Goal: Task Accomplishment & Management: Use online tool/utility

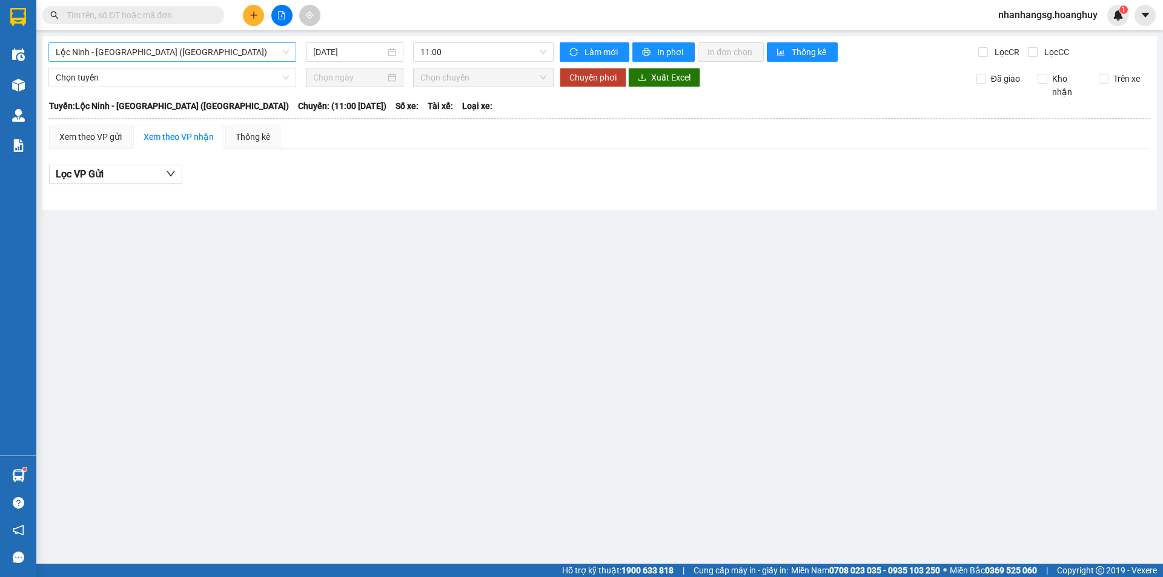
click at [150, 53] on span "Lộc Ninh - [GEOGRAPHIC_DATA] ([GEOGRAPHIC_DATA])" at bounding box center [172, 52] width 233 height 18
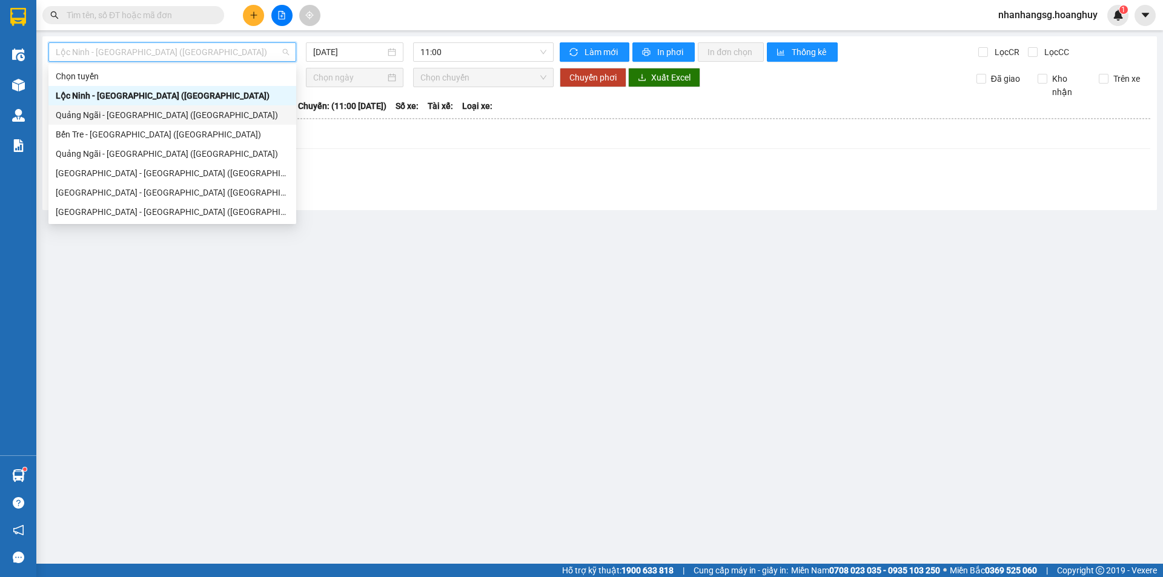
click at [104, 113] on div "Quảng Ngãi - [GEOGRAPHIC_DATA] ([GEOGRAPHIC_DATA])" at bounding box center [172, 114] width 233 height 13
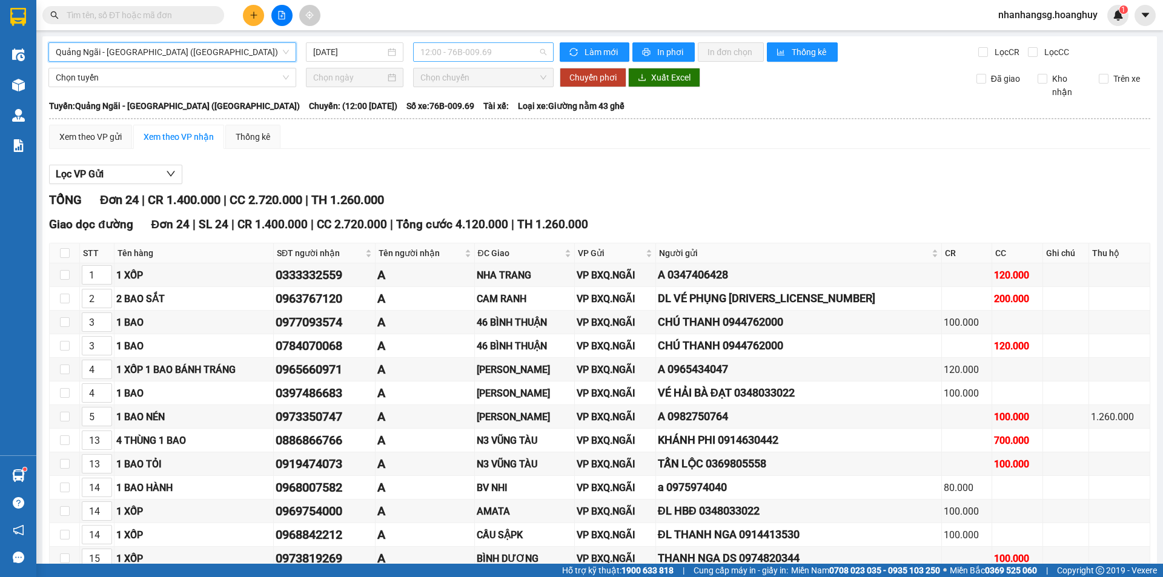
click at [423, 51] on span "12:00 - 76B-009.69" at bounding box center [483, 52] width 126 height 18
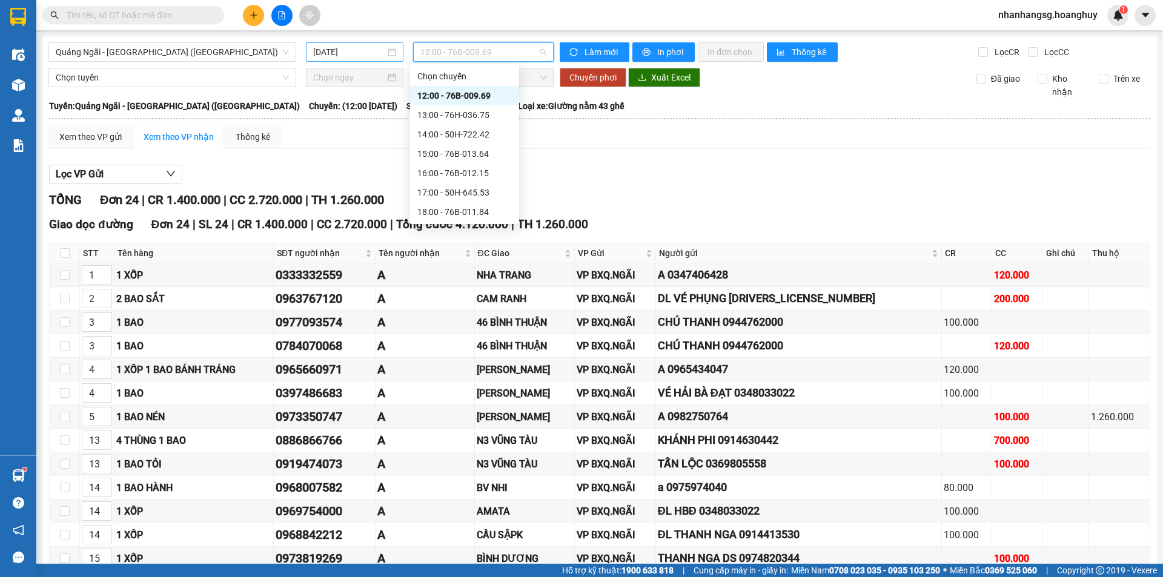
click at [343, 48] on input "[DATE]" at bounding box center [349, 51] width 72 height 13
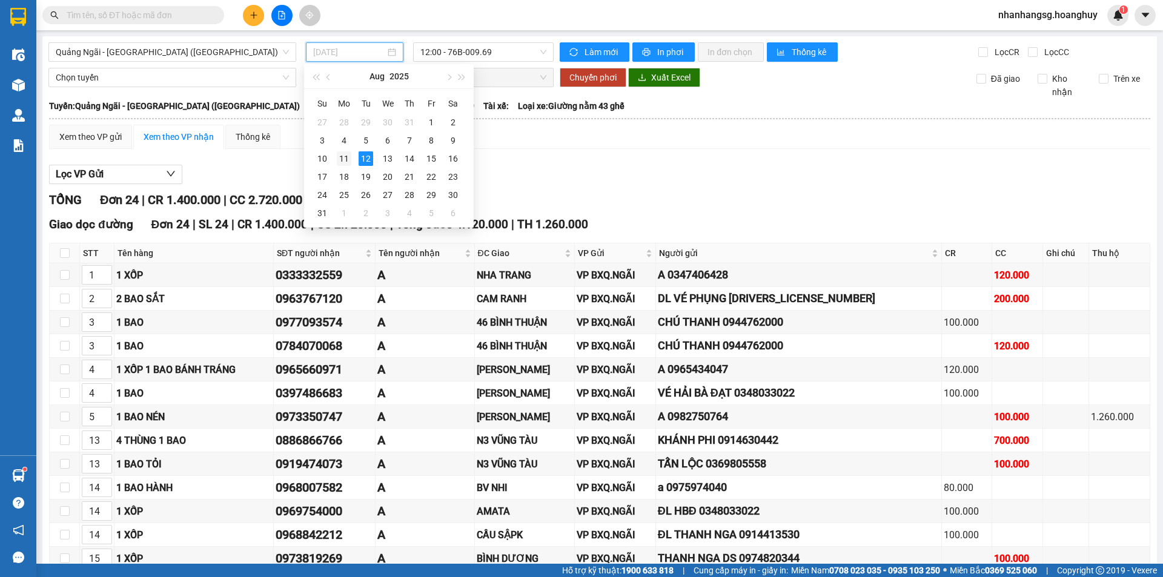
click at [342, 158] on div "11" at bounding box center [344, 158] width 15 height 15
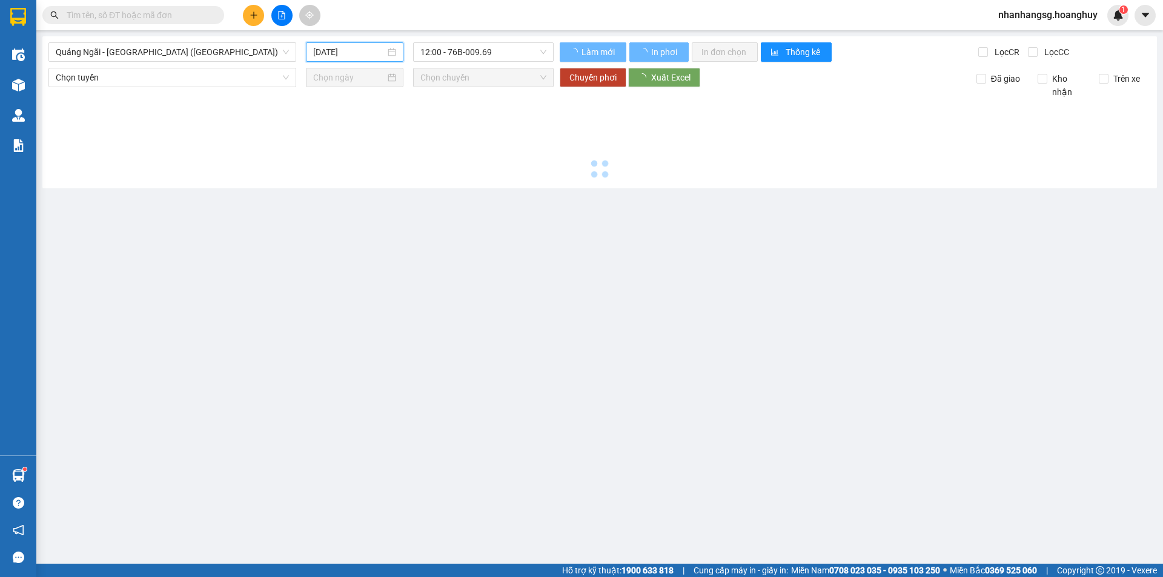
type input "[DATE]"
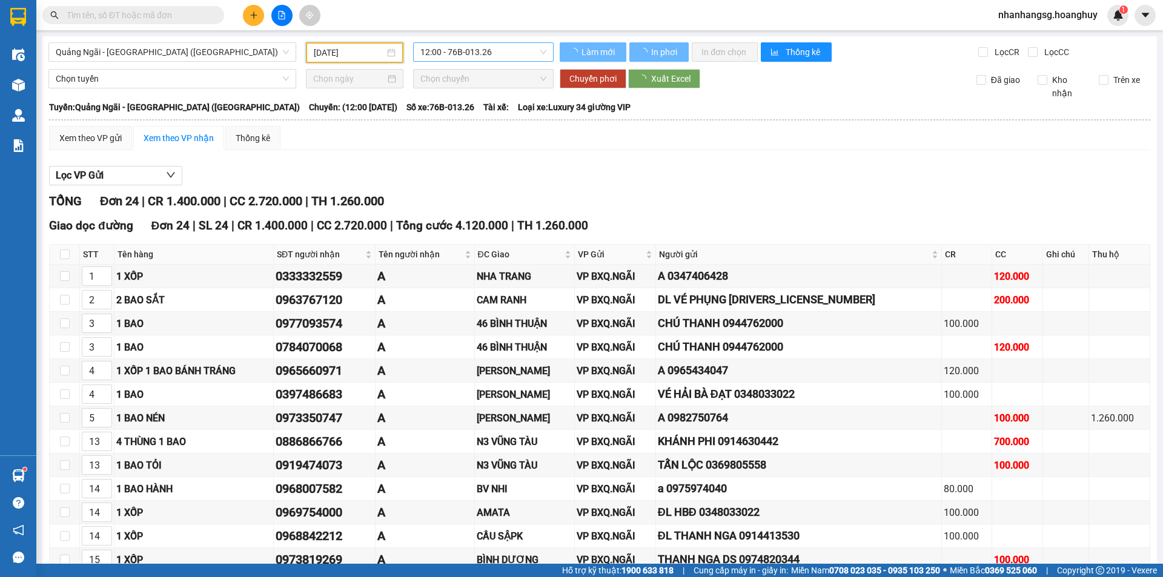
click at [463, 50] on span "12:00 - 76B-013.26" at bounding box center [483, 52] width 126 height 18
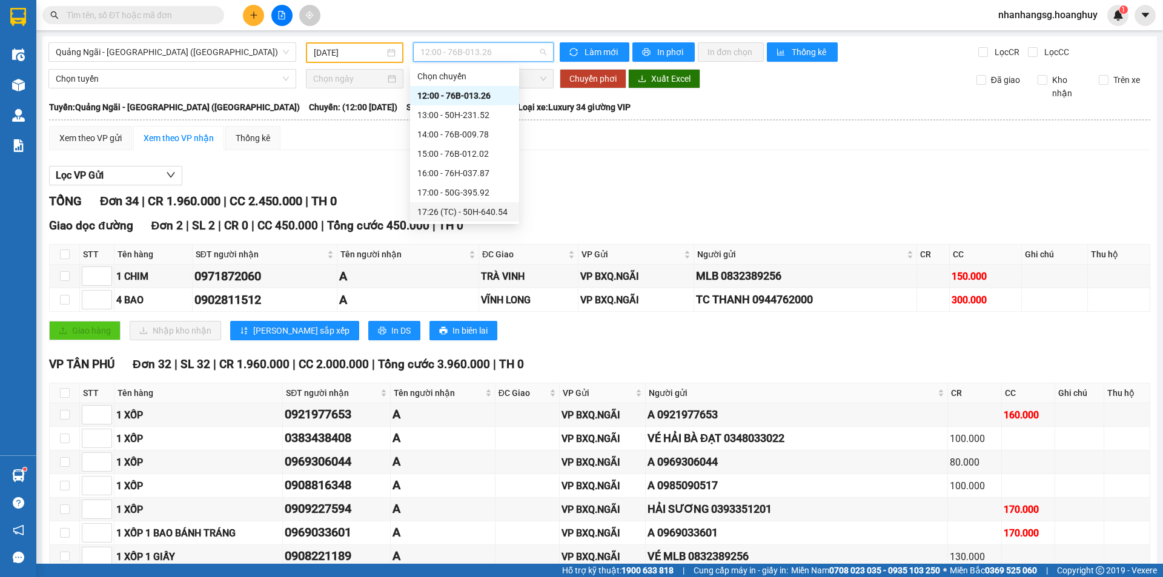
click at [483, 214] on div "17:26 (TC) - 50H-640.54" at bounding box center [464, 211] width 94 height 13
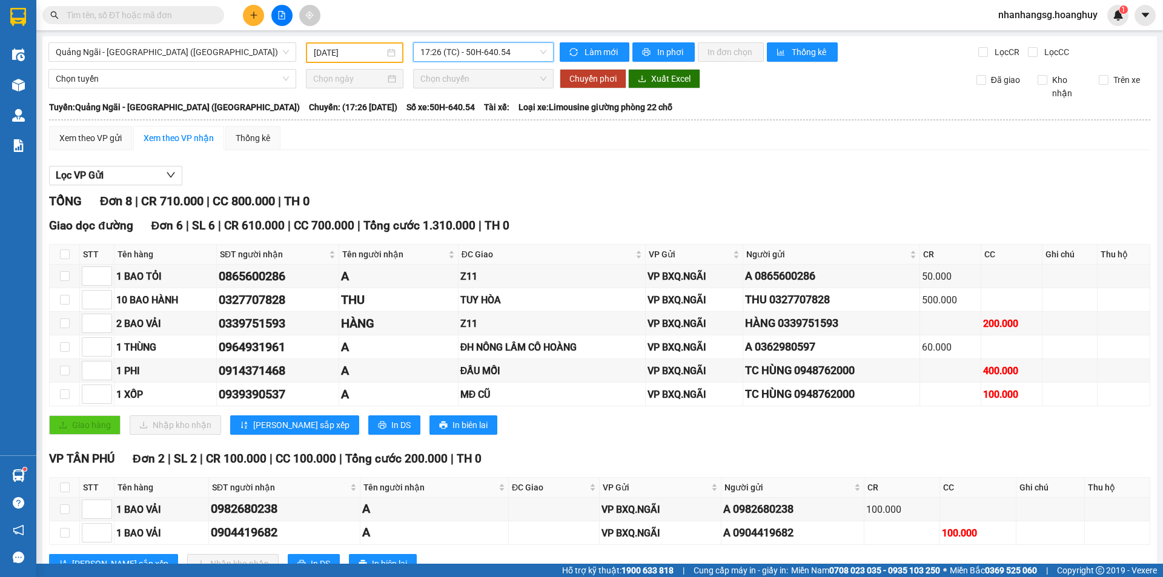
click at [470, 48] on span "17:26 (TC) - 50H-640.54" at bounding box center [483, 52] width 126 height 18
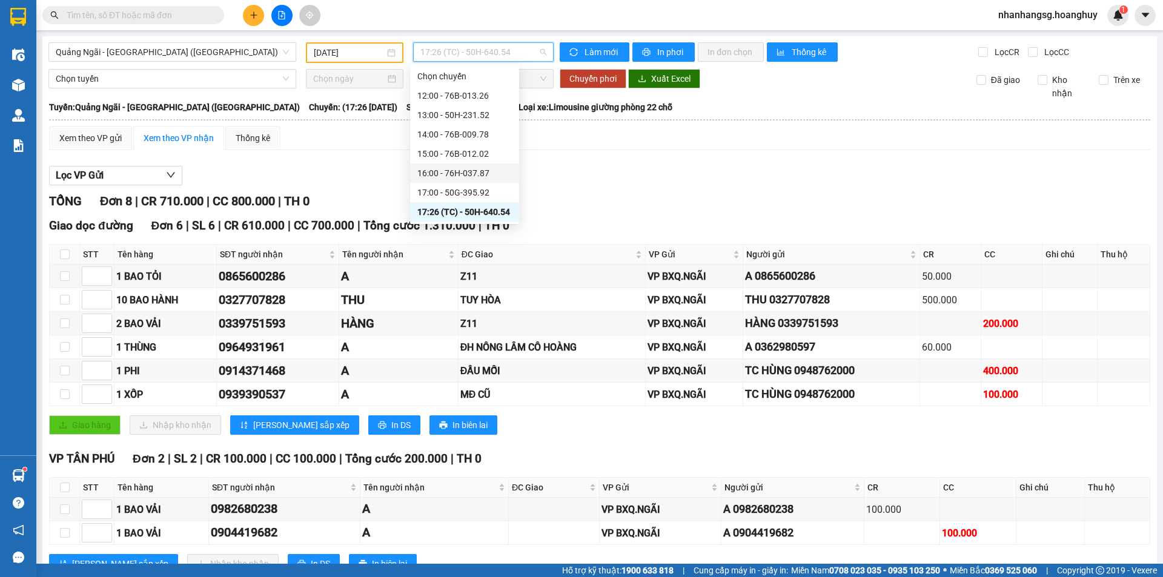
scroll to position [58, 0]
click at [488, 172] on div "18:00 - 76B-011.63" at bounding box center [464, 173] width 94 height 13
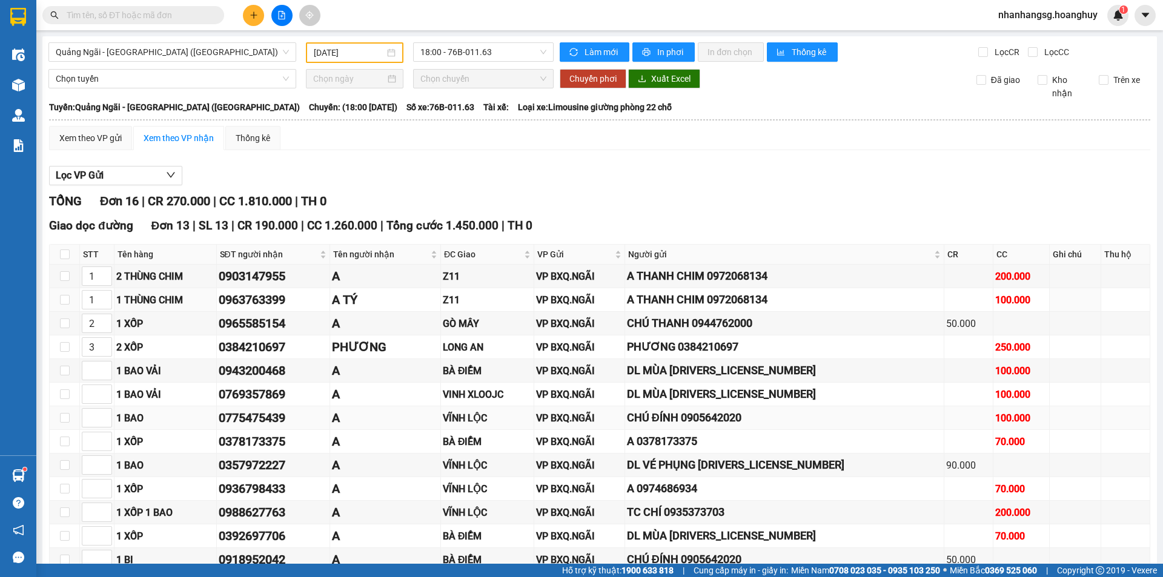
scroll to position [233, 0]
